Goal: Browse casually

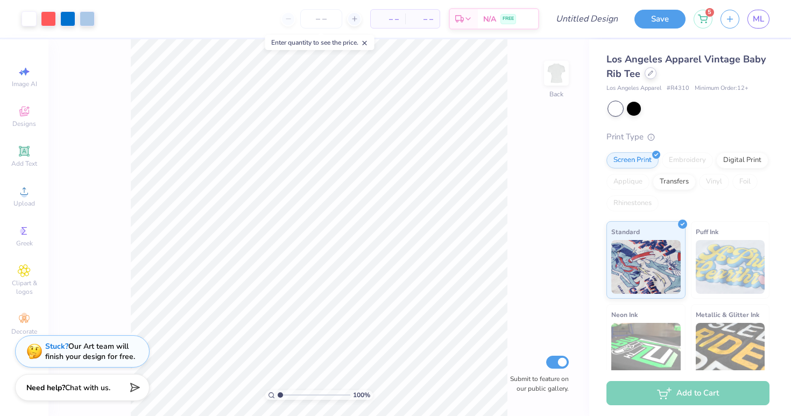
click at [649, 72] on icon at bounding box center [650, 73] width 5 height 5
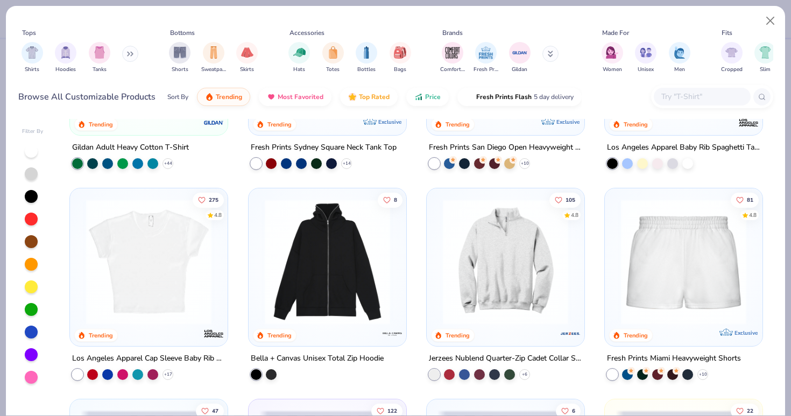
scroll to position [579, 0]
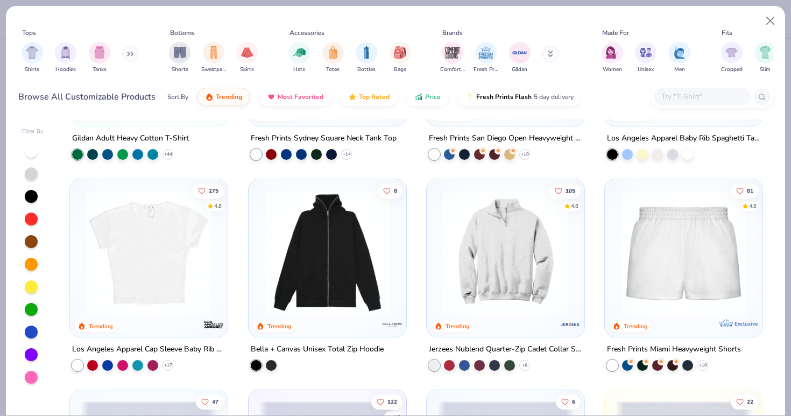
click at [152, 248] on img at bounding box center [149, 252] width 136 height 125
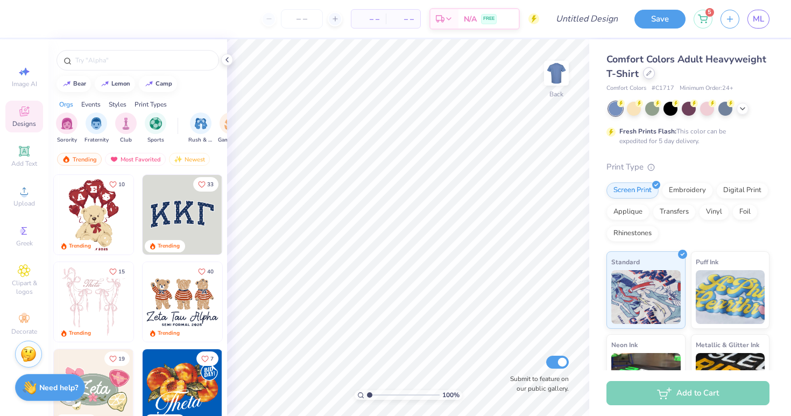
click at [652, 76] on div at bounding box center [649, 73] width 12 height 12
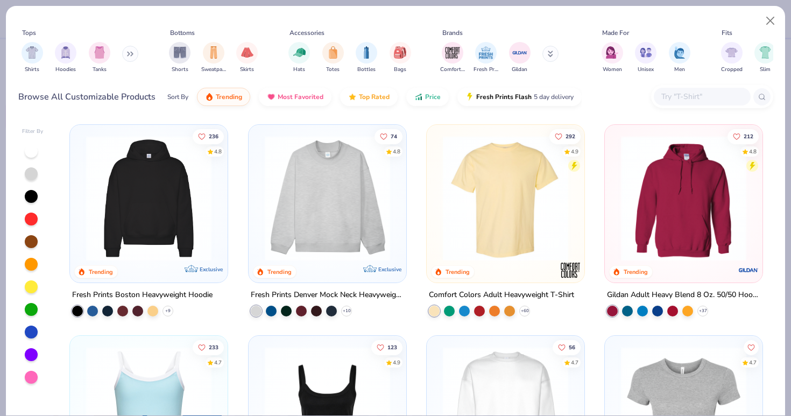
click at [513, 194] on img at bounding box center [506, 198] width 136 height 125
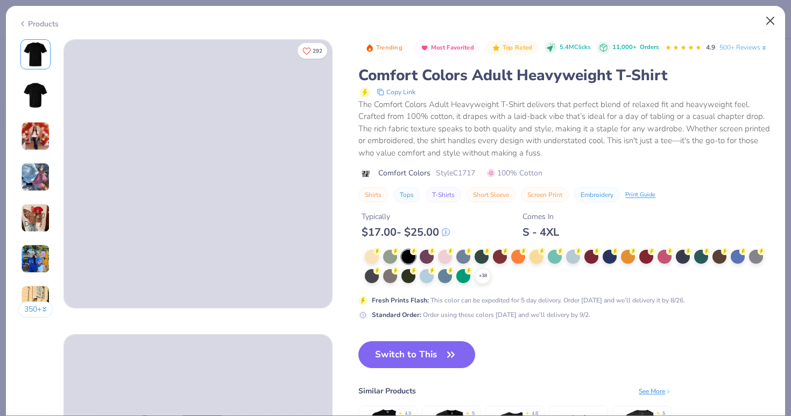
click at [771, 20] on button "Close" at bounding box center [771, 21] width 20 height 20
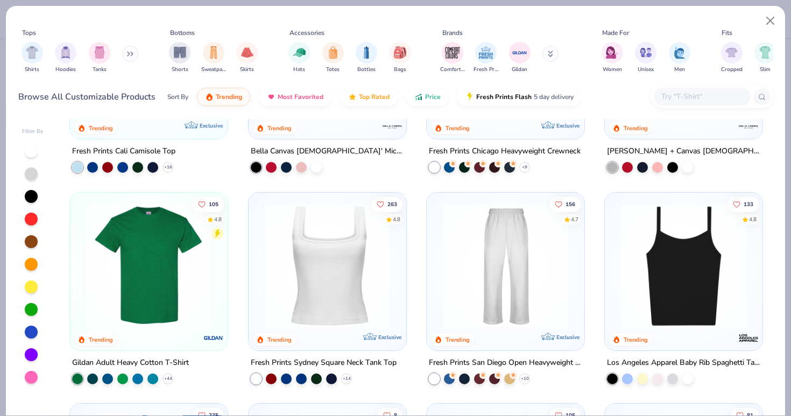
scroll to position [359, 0]
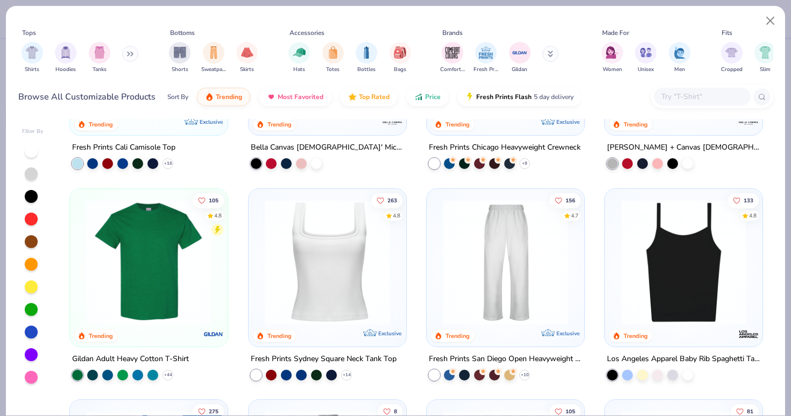
click at [159, 263] on img at bounding box center [149, 261] width 136 height 125
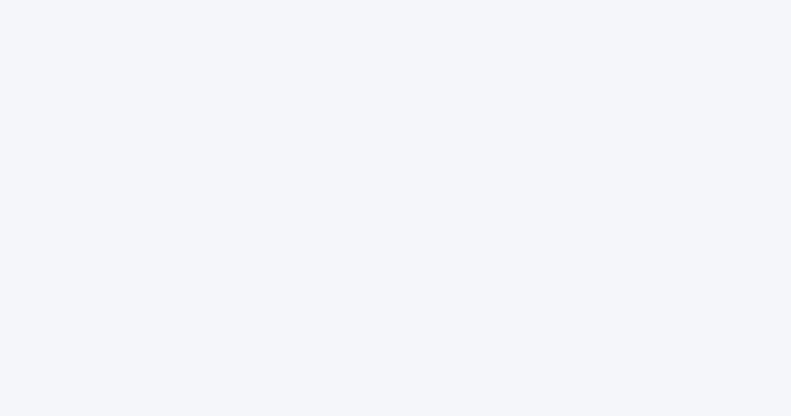
click at [274, 51] on div at bounding box center [395, 208] width 791 height 416
